Goal: Register for event/course

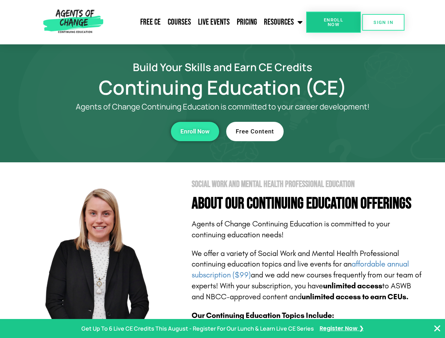
click at [222, 169] on section "Social Work and Mental Health Professional Education About Our Continuing Educa…" at bounding box center [222, 310] width 445 height 296
click at [333, 22] on span "Enroll Now" at bounding box center [334, 22] width 32 height 9
click at [383, 22] on span "SIGN IN" at bounding box center [384, 22] width 20 height 5
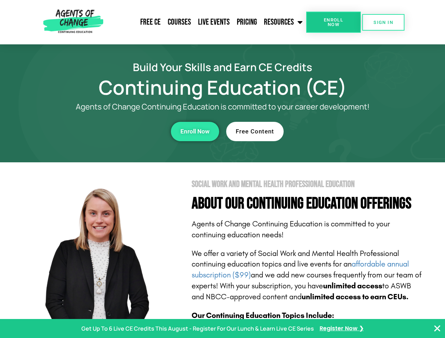
click at [122, 131] on div "Enroll Now" at bounding box center [122, 131] width 194 height 19
click at [195, 131] on span "Enroll Now" at bounding box center [194, 132] width 29 height 6
click at [323, 131] on div "Free Content" at bounding box center [323, 131] width 194 height 19
